Goal: Information Seeking & Learning: Learn about a topic

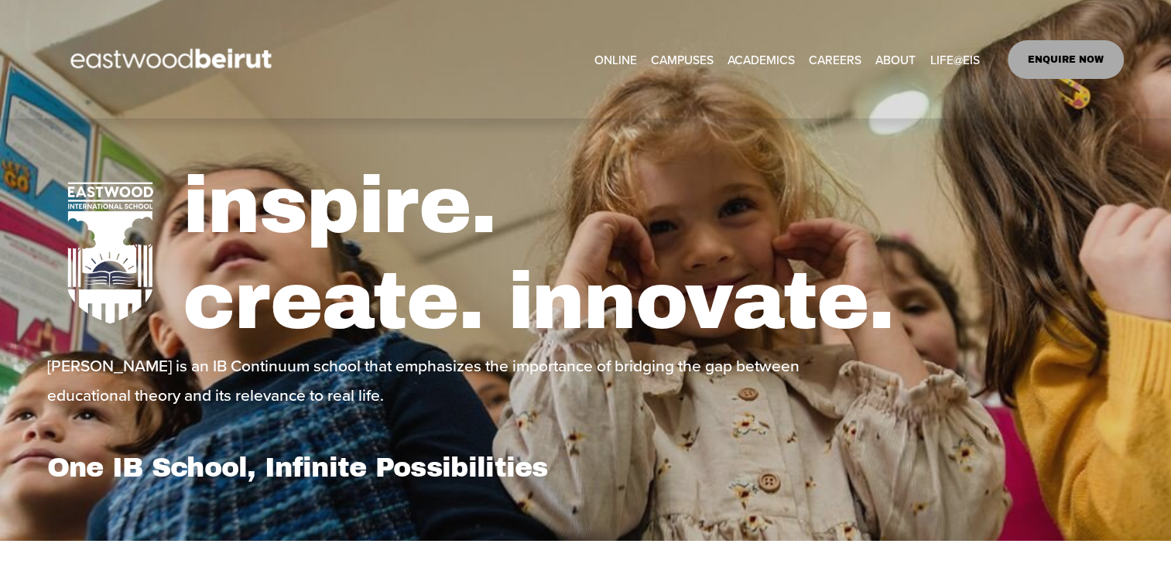
click at [0, 0] on span "Tuition & Financial Aid" at bounding box center [0, 0] width 0 height 0
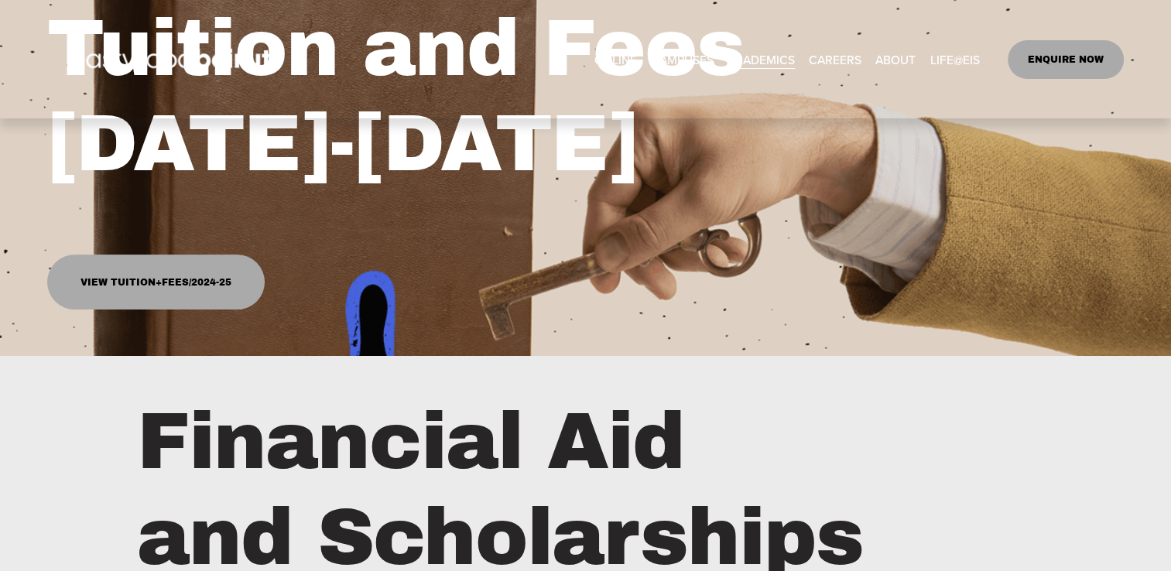
scroll to position [231, 0]
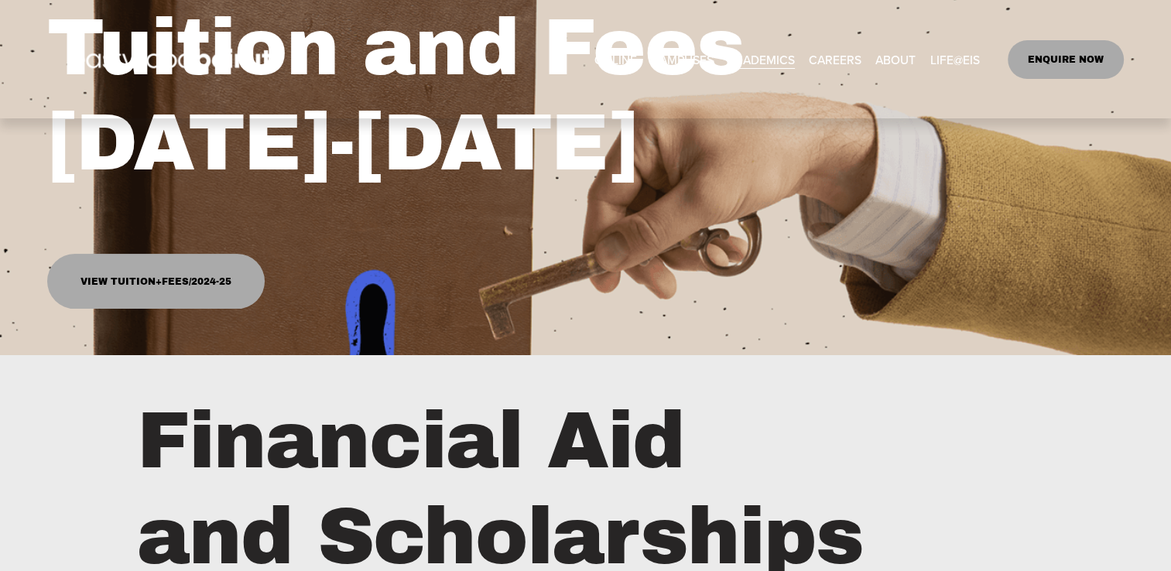
click at [107, 293] on link "View Tuition+Fees/2024-25" at bounding box center [155, 281] width 217 height 55
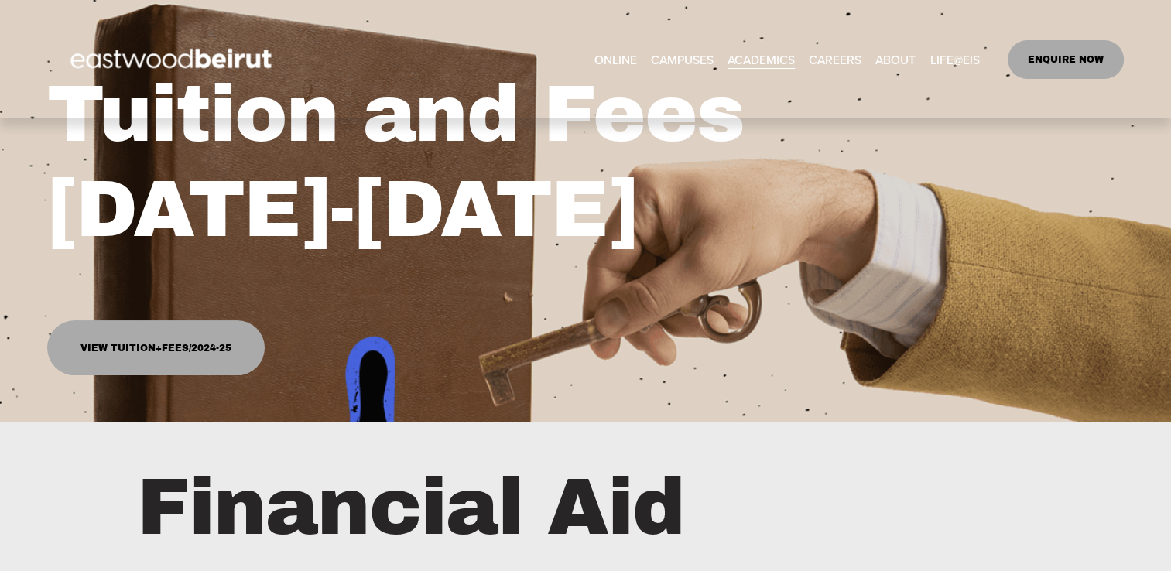
scroll to position [0, 0]
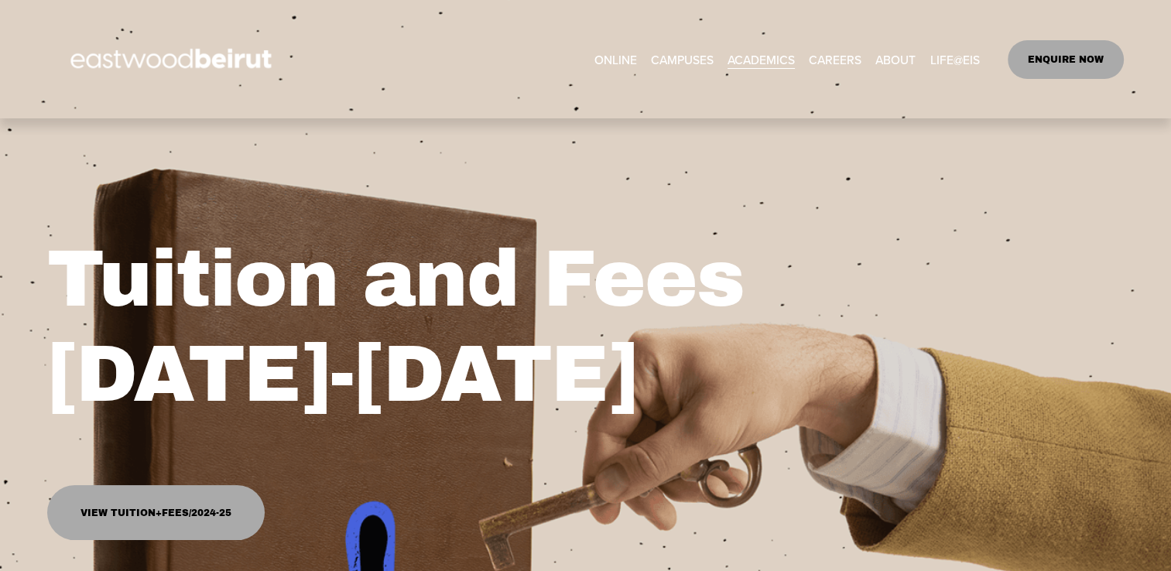
click at [0, 0] on span "Academics" at bounding box center [0, 0] width 0 height 0
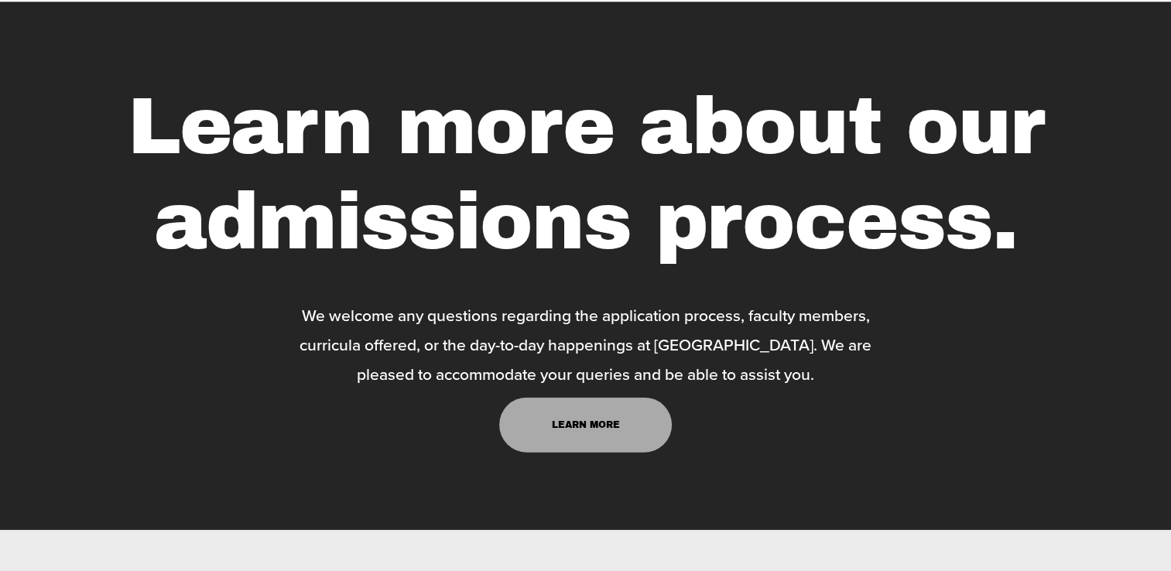
scroll to position [3444, 0]
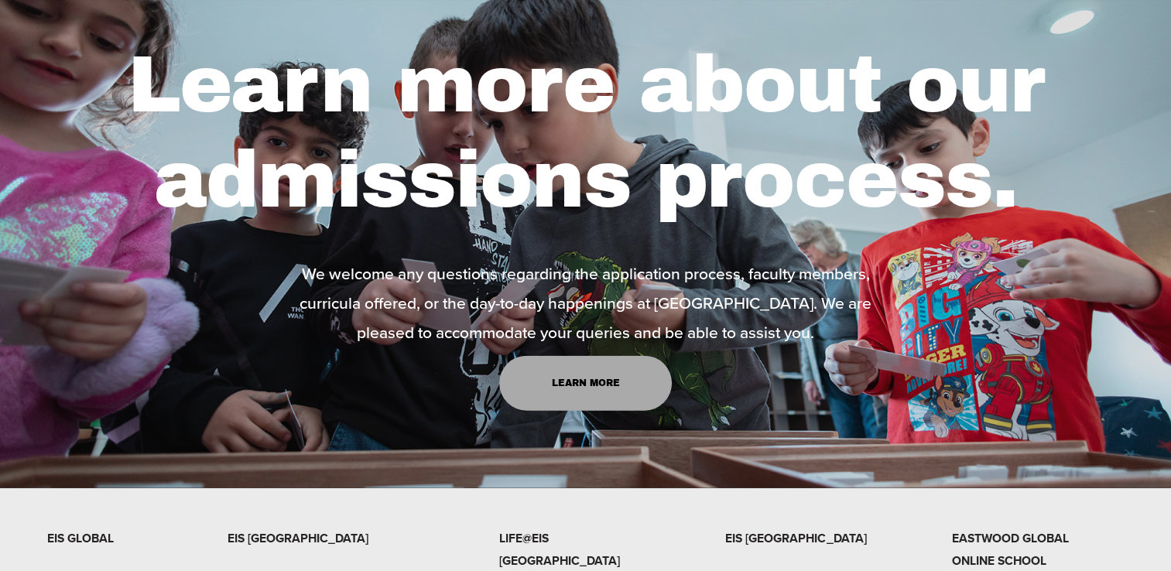
click at [587, 375] on link "Learn more" at bounding box center [585, 383] width 173 height 55
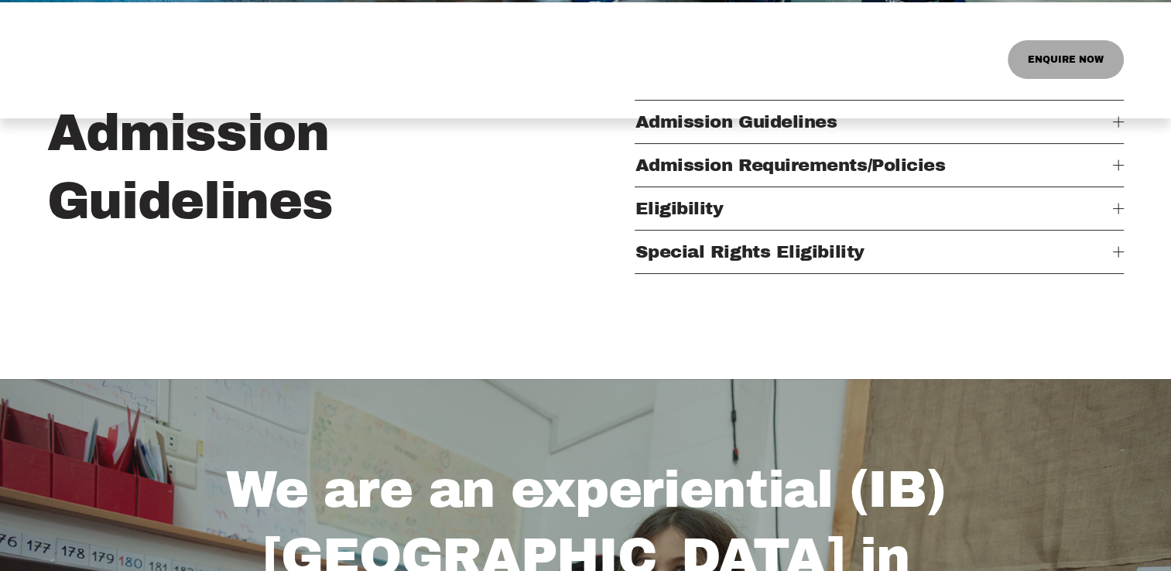
scroll to position [365, 0]
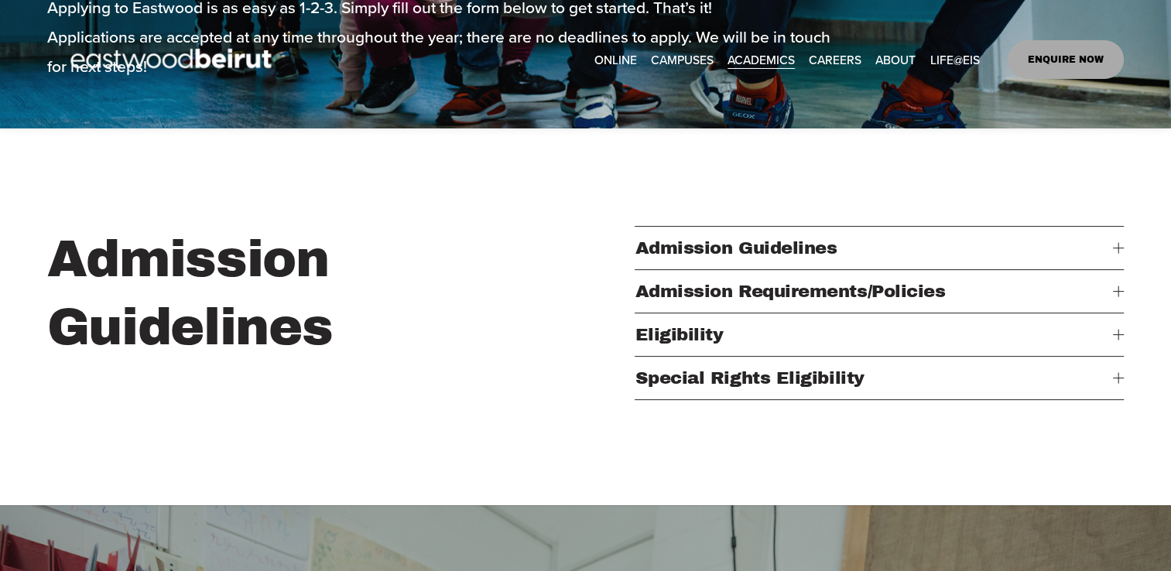
click at [738, 388] on span "Special Rights Eligibility" at bounding box center [874, 377] width 478 height 19
click at [1115, 383] on div at bounding box center [1118, 377] width 11 height 11
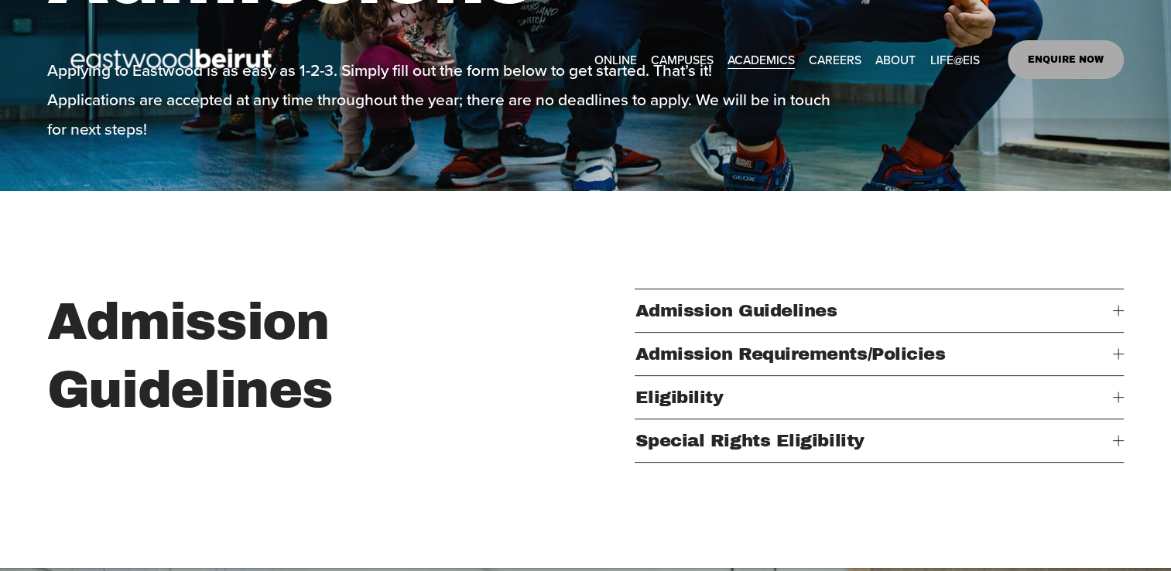
scroll to position [302, 0]
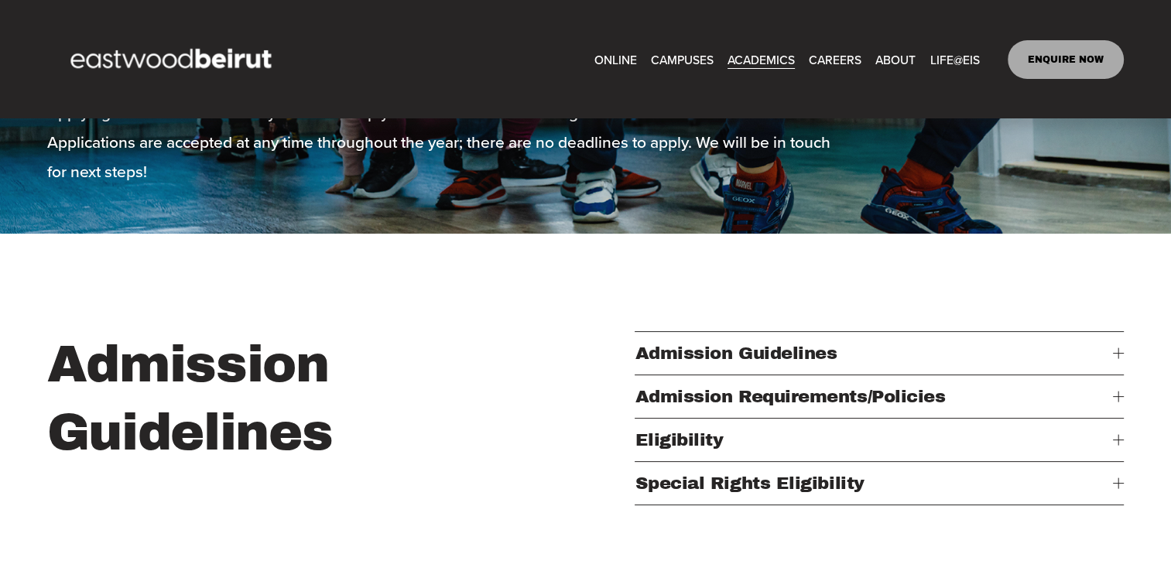
click at [281, 444] on h2 "Admission Guidelines" at bounding box center [291, 398] width 489 height 135
